Goal: Information Seeking & Learning: Learn about a topic

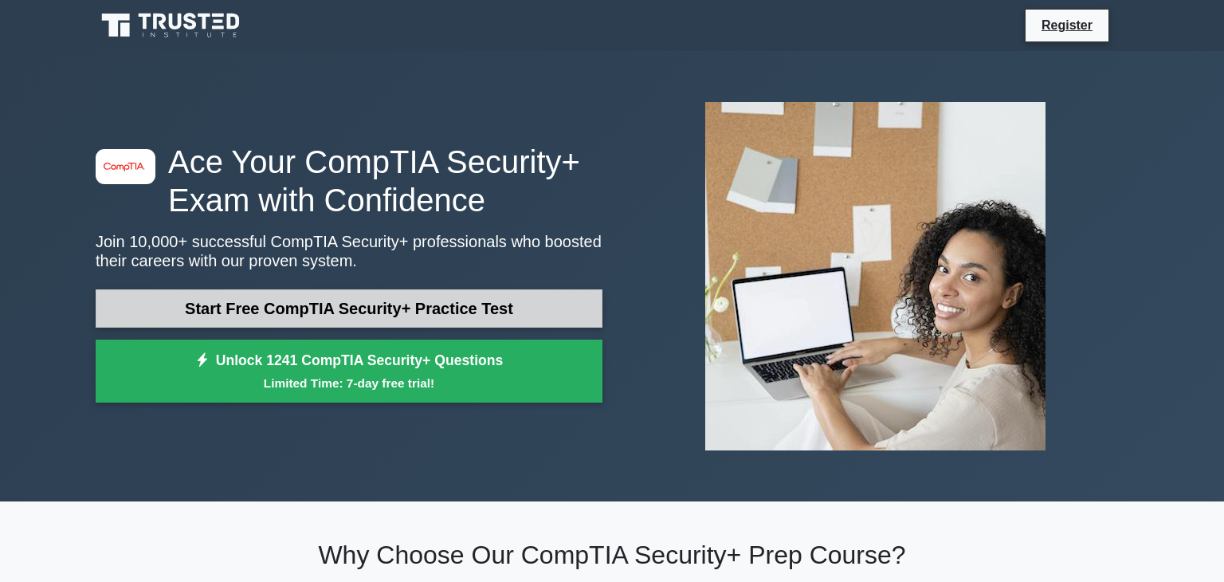
click at [420, 302] on link "Start Free CompTIA Security+ Practice Test" at bounding box center [349, 308] width 507 height 38
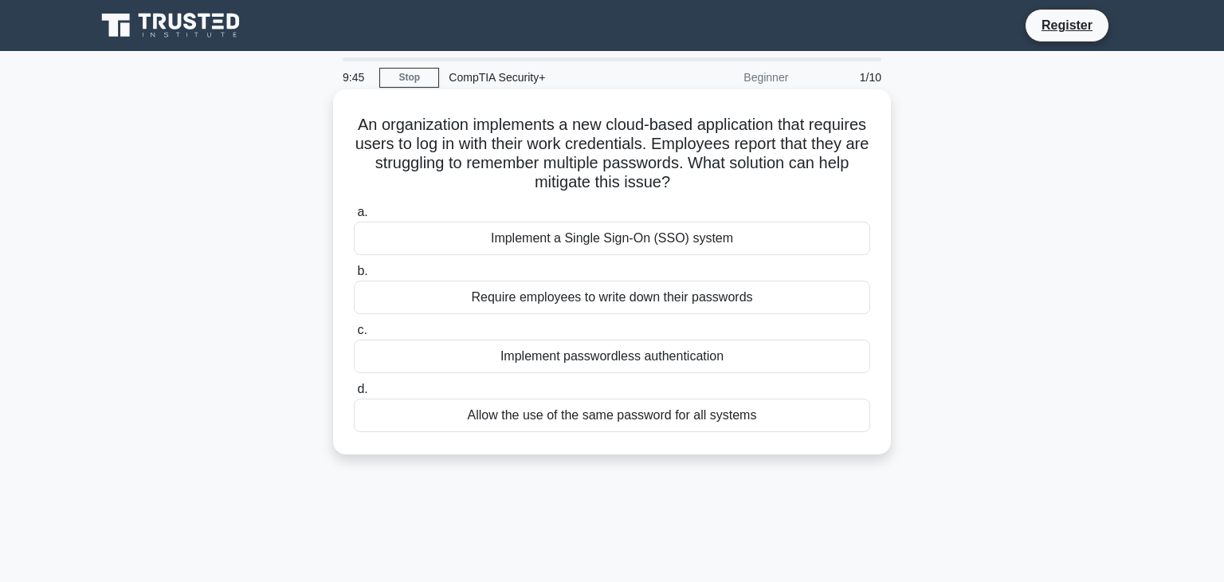
click at [790, 238] on div "Implement a Single Sign-On (SSO) system" at bounding box center [612, 238] width 516 height 33
click at [354, 218] on input "a. Implement a Single Sign-On (SSO) system" at bounding box center [354, 212] width 0 height 10
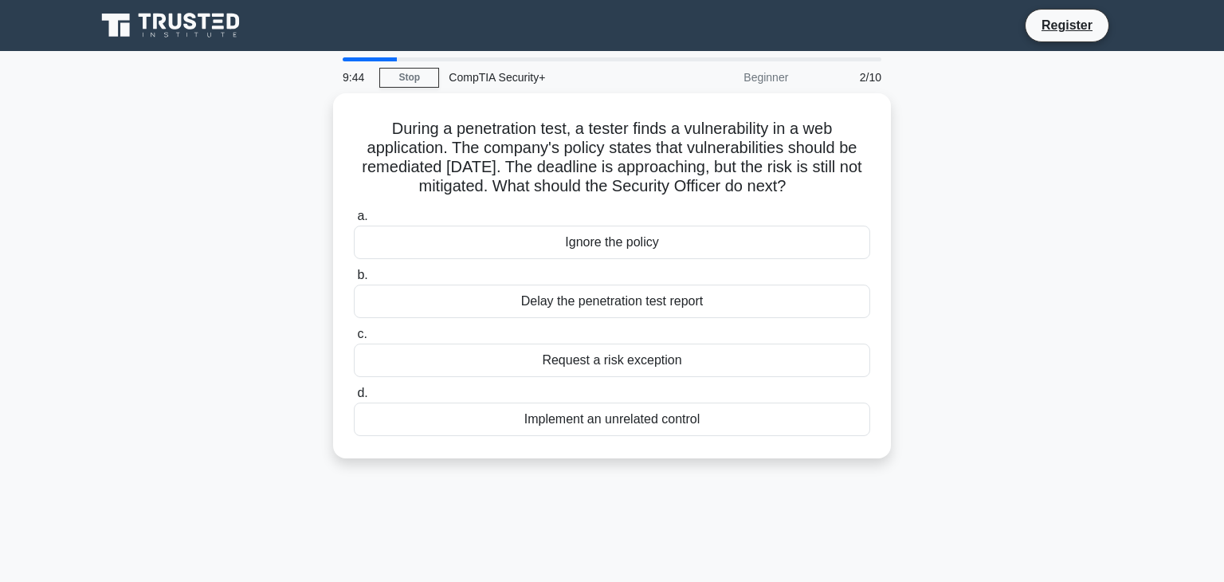
click at [790, 238] on div "Ignore the policy" at bounding box center [612, 242] width 516 height 33
click at [354, 222] on input "a. Ignore the policy" at bounding box center [354, 216] width 0 height 10
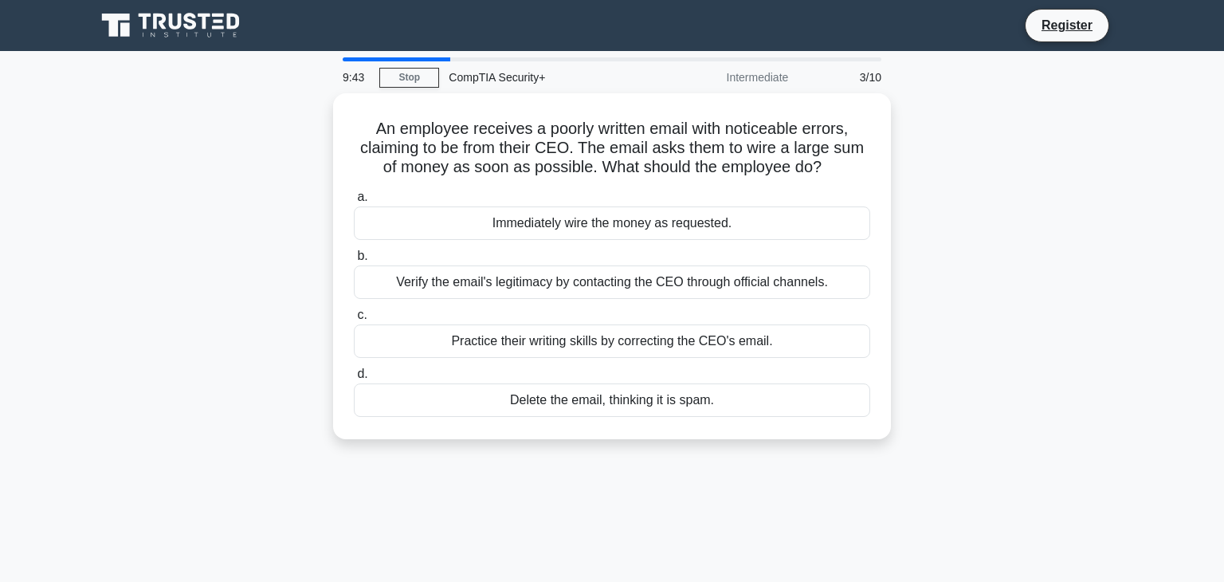
click at [790, 238] on div "a. Immediately wire the money as requested. b. Verify the email's legitimacy by…" at bounding box center [612, 302] width 536 height 236
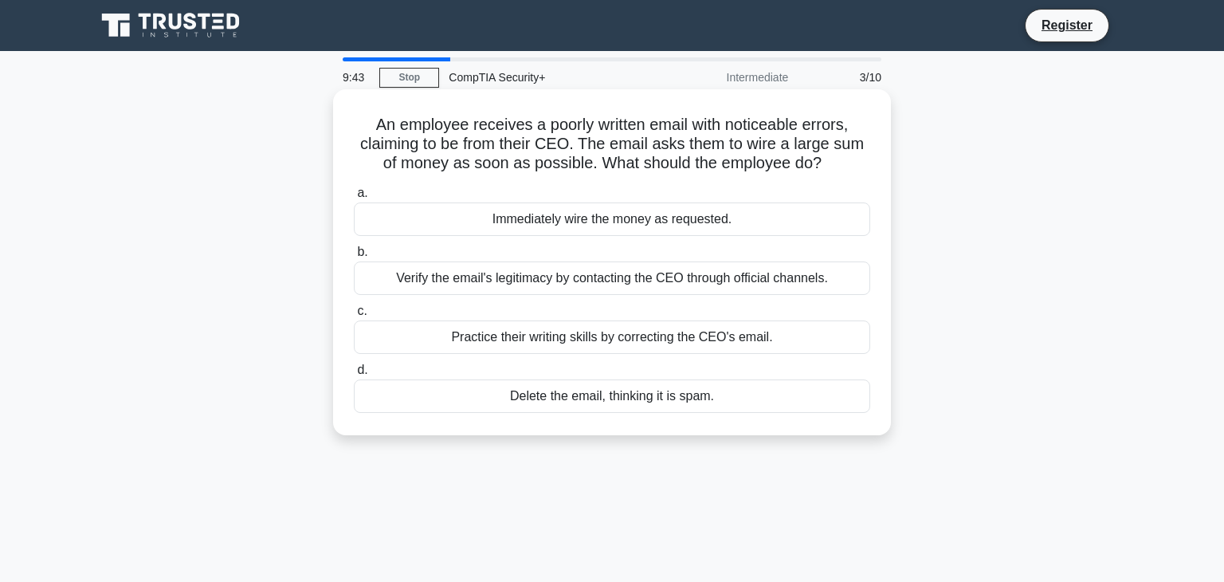
click at [795, 224] on div "Immediately wire the money as requested." at bounding box center [612, 218] width 516 height 33
click at [354, 198] on input "a. Immediately wire the money as requested." at bounding box center [354, 193] width 0 height 10
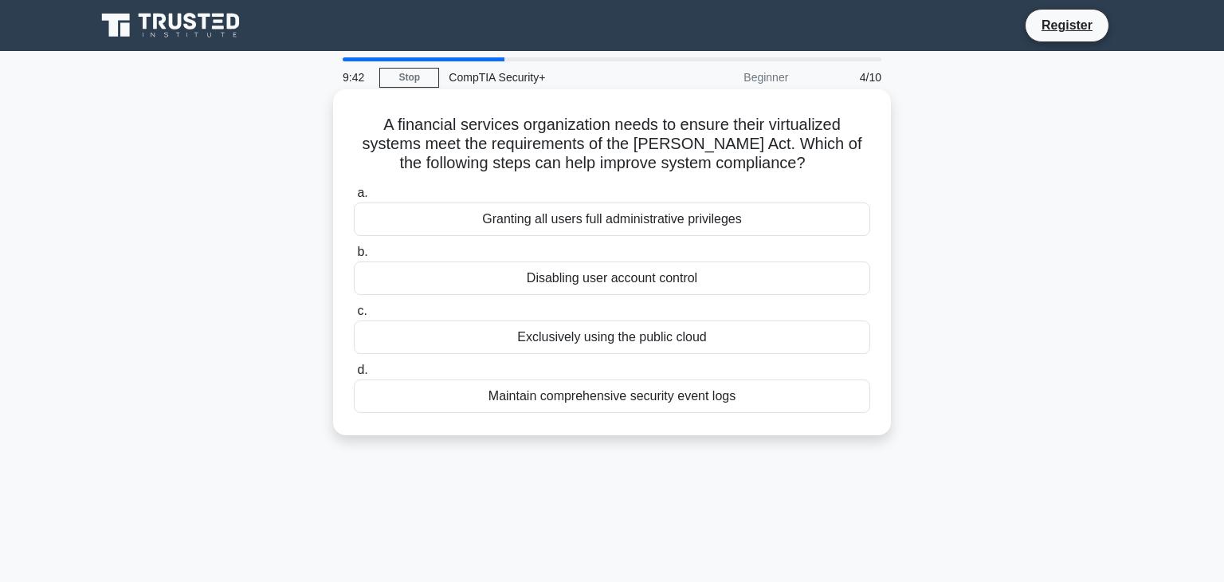
click at [795, 225] on div "Granting all users full administrative privileges" at bounding box center [612, 218] width 516 height 33
click at [354, 198] on input "a. Granting all users full administrative privileges" at bounding box center [354, 193] width 0 height 10
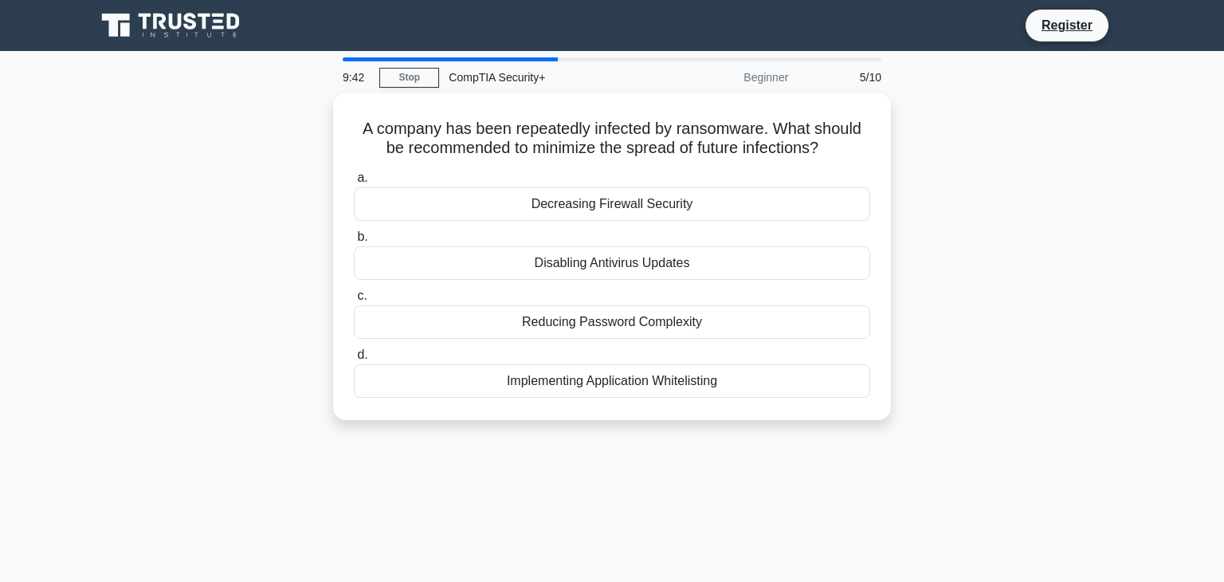
click at [795, 227] on label "b. Disabling Antivirus Updates" at bounding box center [612, 253] width 516 height 53
click at [354, 232] on input "b. Disabling Antivirus Updates" at bounding box center [354, 237] width 0 height 10
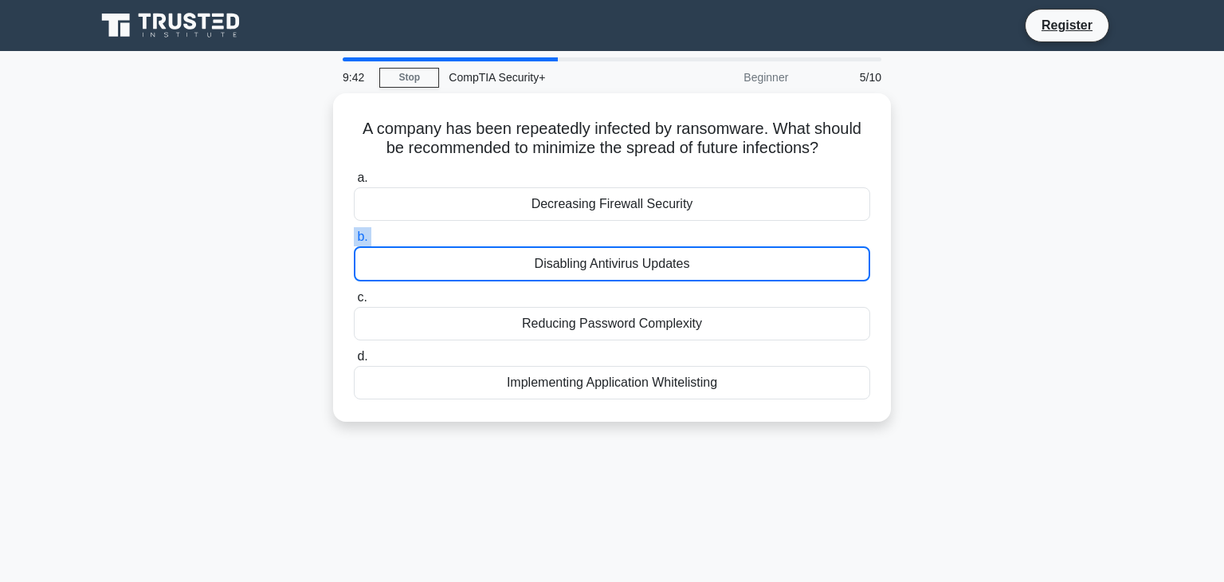
click at [795, 227] on label "b. Disabling Antivirus Updates" at bounding box center [612, 254] width 516 height 54
click at [354, 232] on input "b. Disabling Antivirus Updates" at bounding box center [354, 237] width 0 height 10
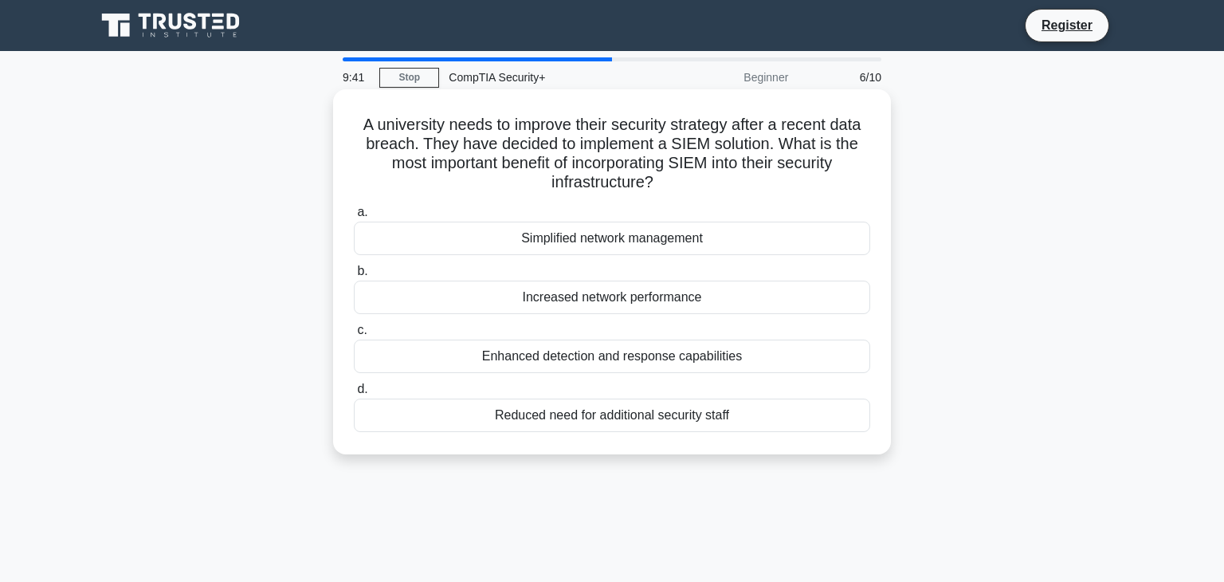
click at [804, 214] on label "a. Simplified network management" at bounding box center [612, 228] width 516 height 53
click at [354, 214] on input "a. Simplified network management" at bounding box center [354, 212] width 0 height 10
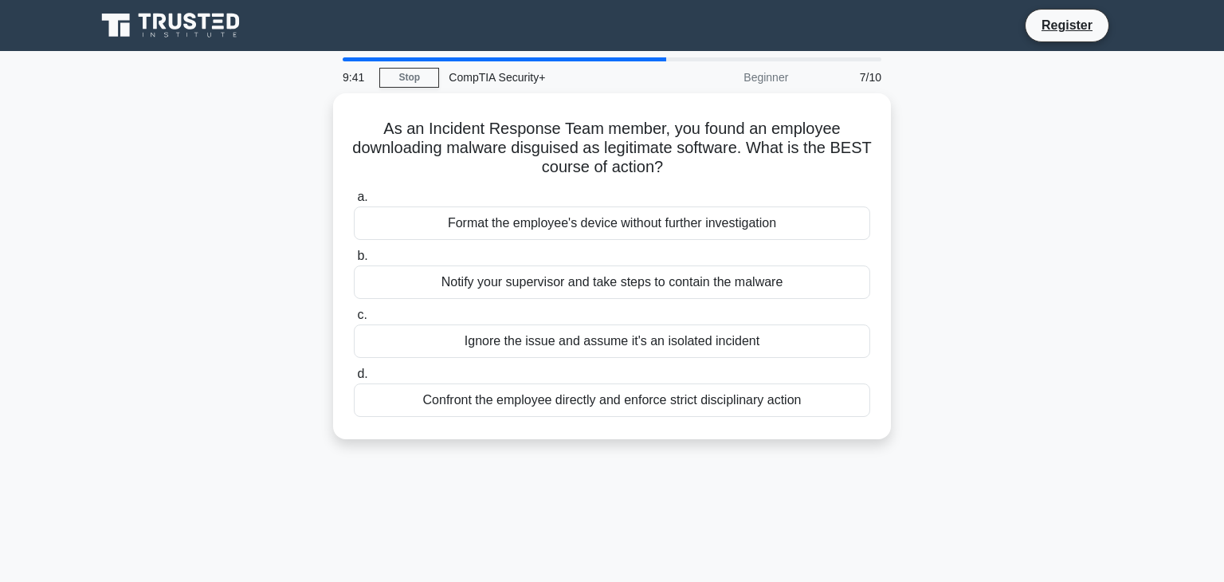
click at [804, 214] on div "Format the employee's device without further investigation" at bounding box center [612, 222] width 516 height 33
click at [354, 202] on input "a. Format the employee's device without further investigation" at bounding box center [354, 197] width 0 height 10
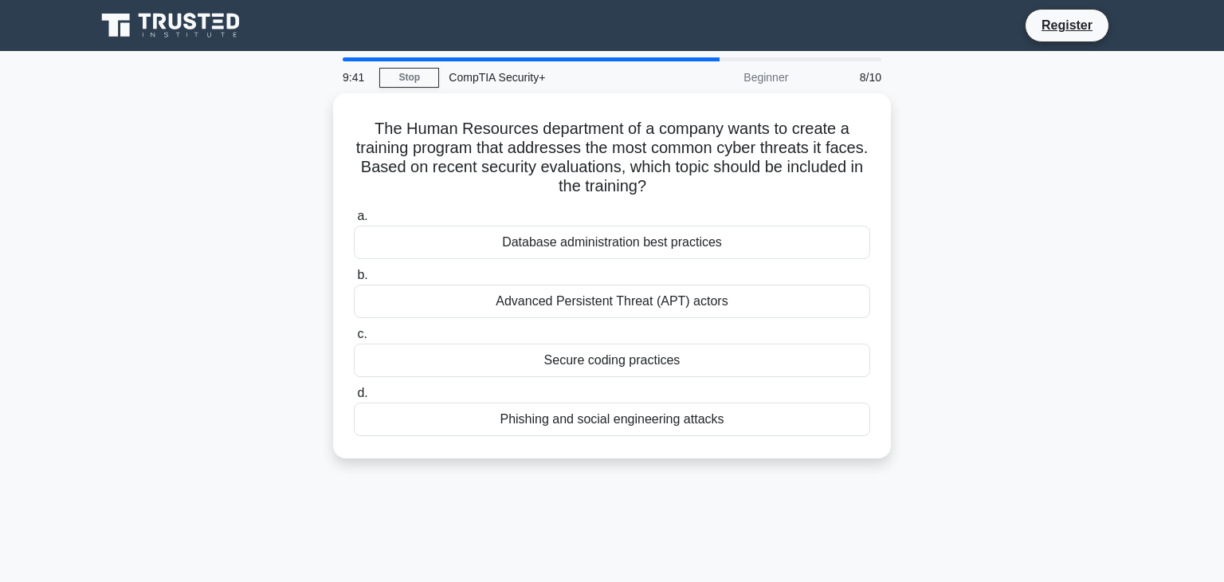
click at [804, 214] on label "a. Database administration best practices" at bounding box center [612, 232] width 516 height 53
click at [354, 214] on input "a. Database administration best practices" at bounding box center [354, 216] width 0 height 10
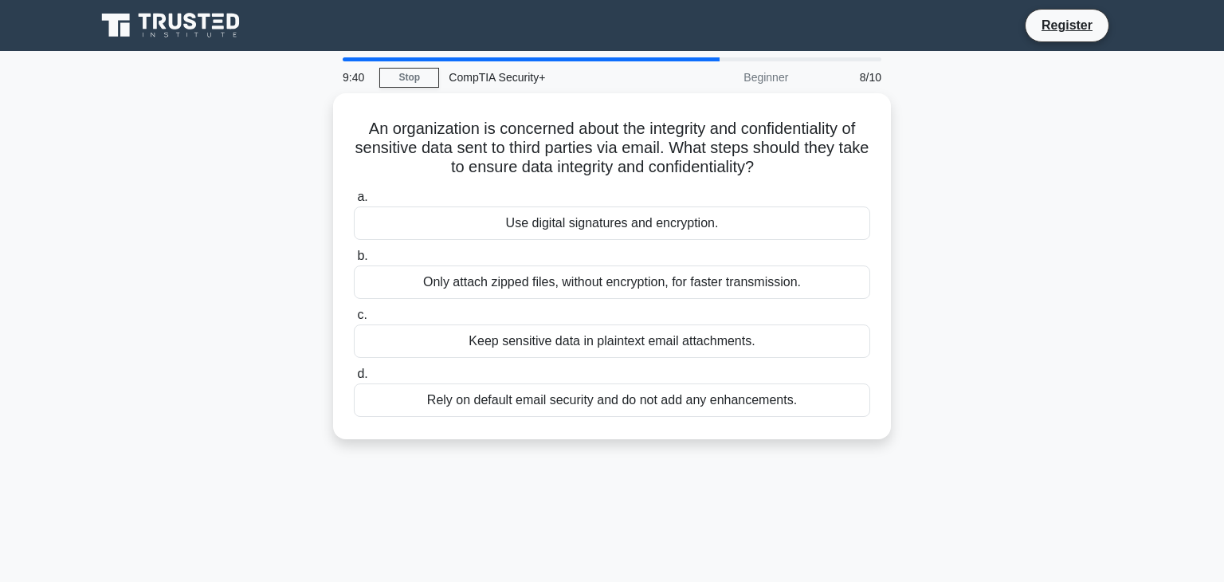
click at [804, 214] on div "Use digital signatures and encryption." at bounding box center [612, 222] width 516 height 33
click at [354, 202] on input "a. Use digital signatures and encryption." at bounding box center [354, 197] width 0 height 10
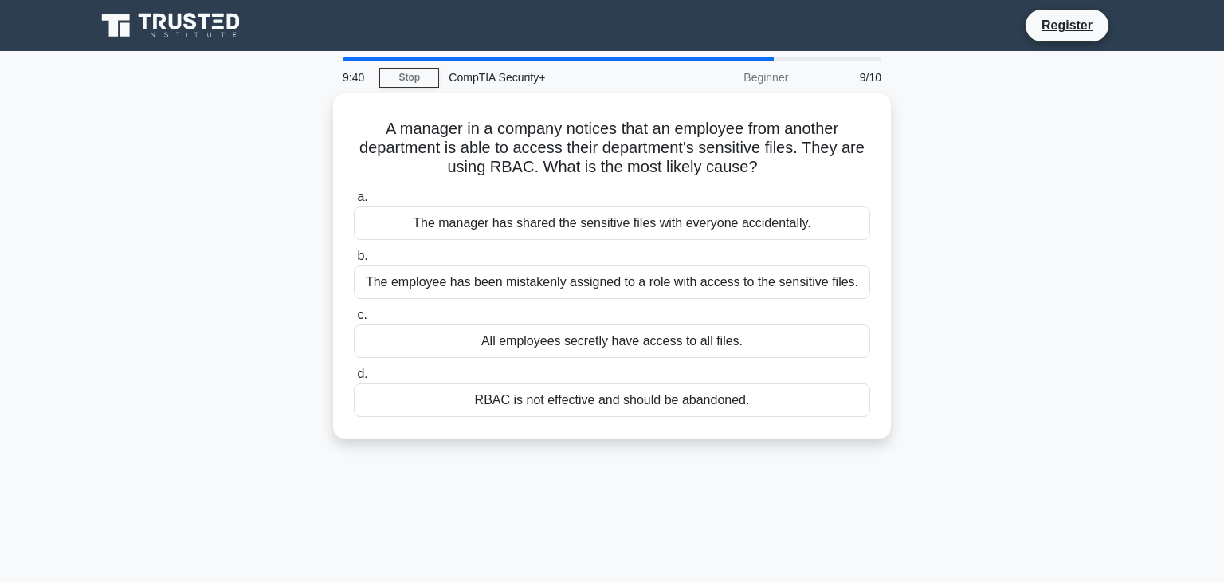
click at [804, 214] on div "The manager has shared the sensitive files with everyone accidentally." at bounding box center [612, 222] width 516 height 33
click at [354, 202] on input "a. The manager has shared the sensitive files with everyone accidentally." at bounding box center [354, 197] width 0 height 10
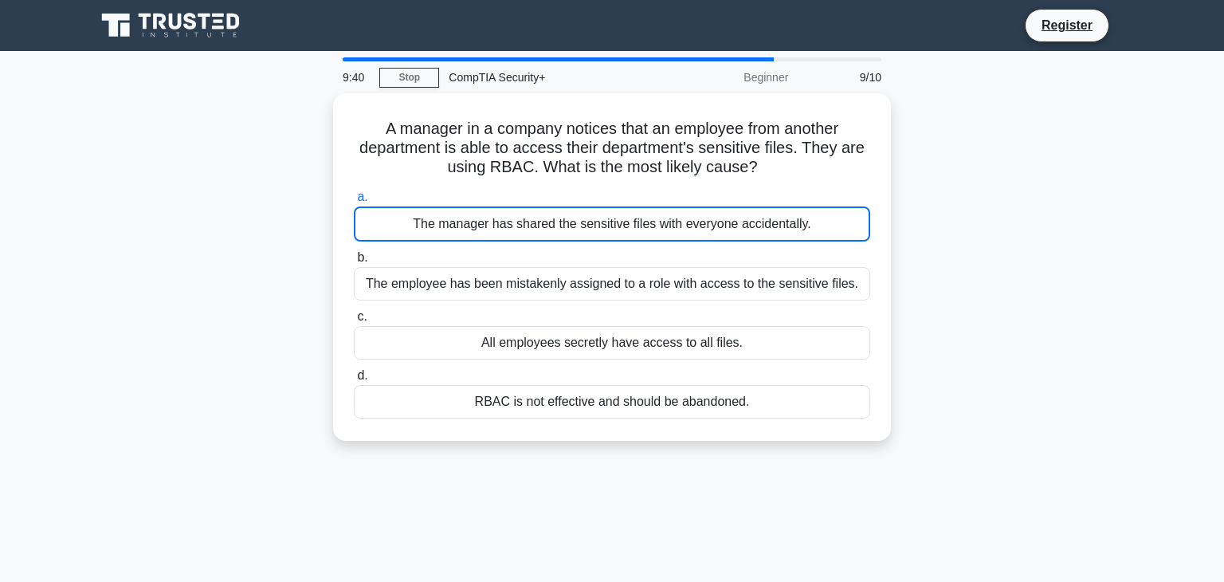
click at [804, 214] on div "The manager has shared the sensitive files with everyone accidentally." at bounding box center [612, 223] width 516 height 35
click at [354, 202] on input "a. The manager has shared the sensitive files with everyone accidentally." at bounding box center [354, 197] width 0 height 10
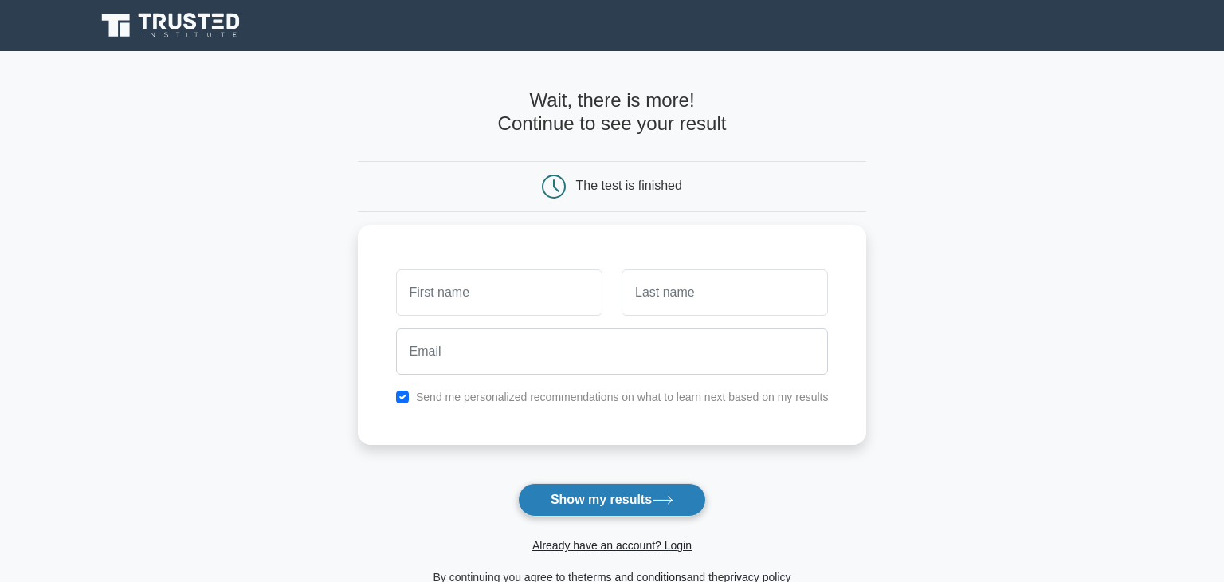
click at [681, 483] on button "Show my results" at bounding box center [612, 499] width 188 height 33
